Goal: Information Seeking & Learning: Learn about a topic

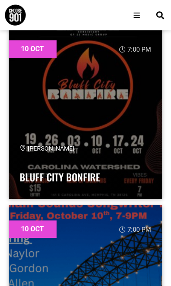
scroll to position [1492, 0]
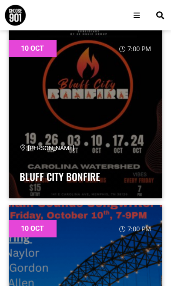
click at [123, 165] on div "Carolina Watershed Bluff City Bonfire" at bounding box center [85, 166] width 131 height 44
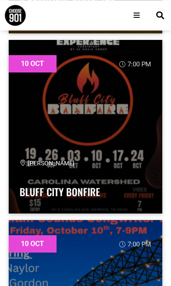
scroll to position [1476, 0]
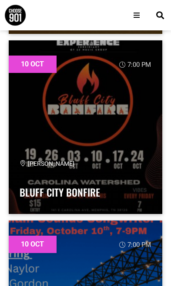
click at [128, 204] on link at bounding box center [85, 127] width 153 height 174
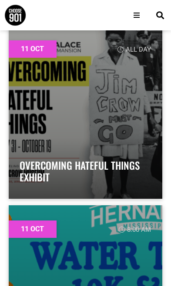
scroll to position [2764, 0]
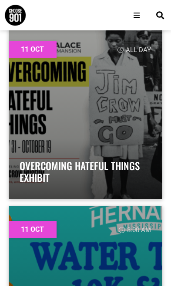
click at [138, 173] on link "Overcoming Hateful Things Exhibit" at bounding box center [80, 171] width 120 height 27
